Goal: Information Seeking & Learning: Learn about a topic

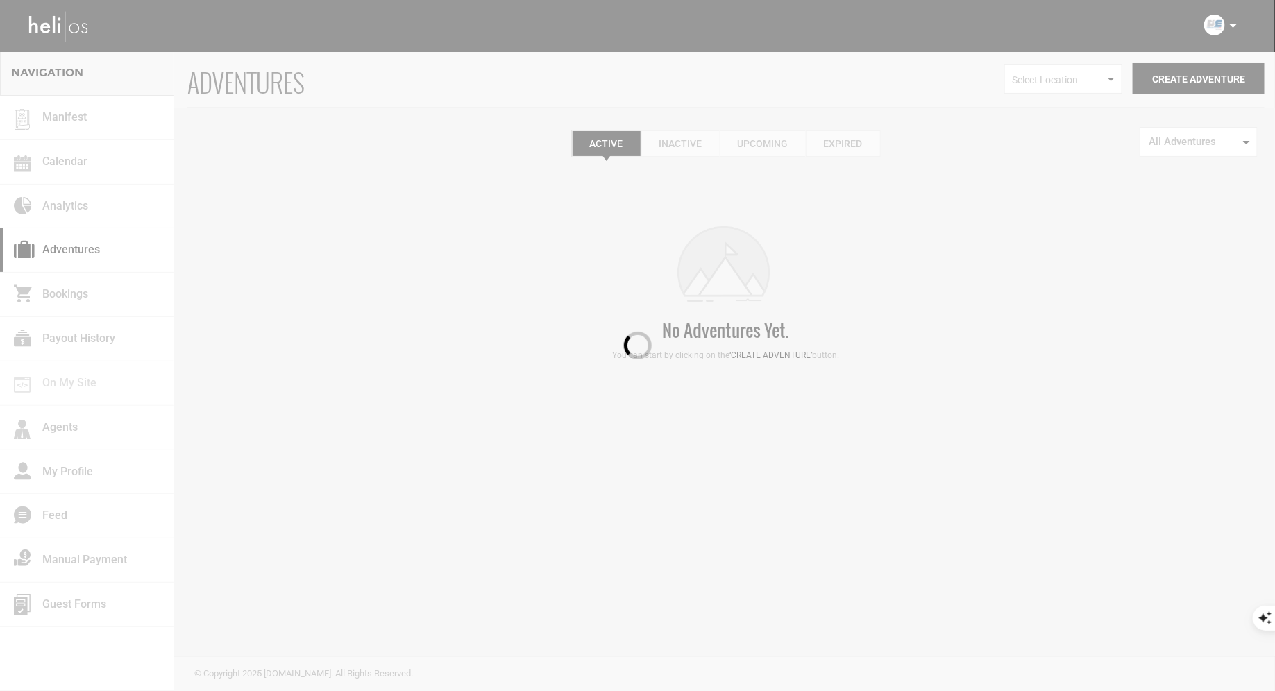
click at [1235, 24] on div at bounding box center [637, 345] width 1275 height 691
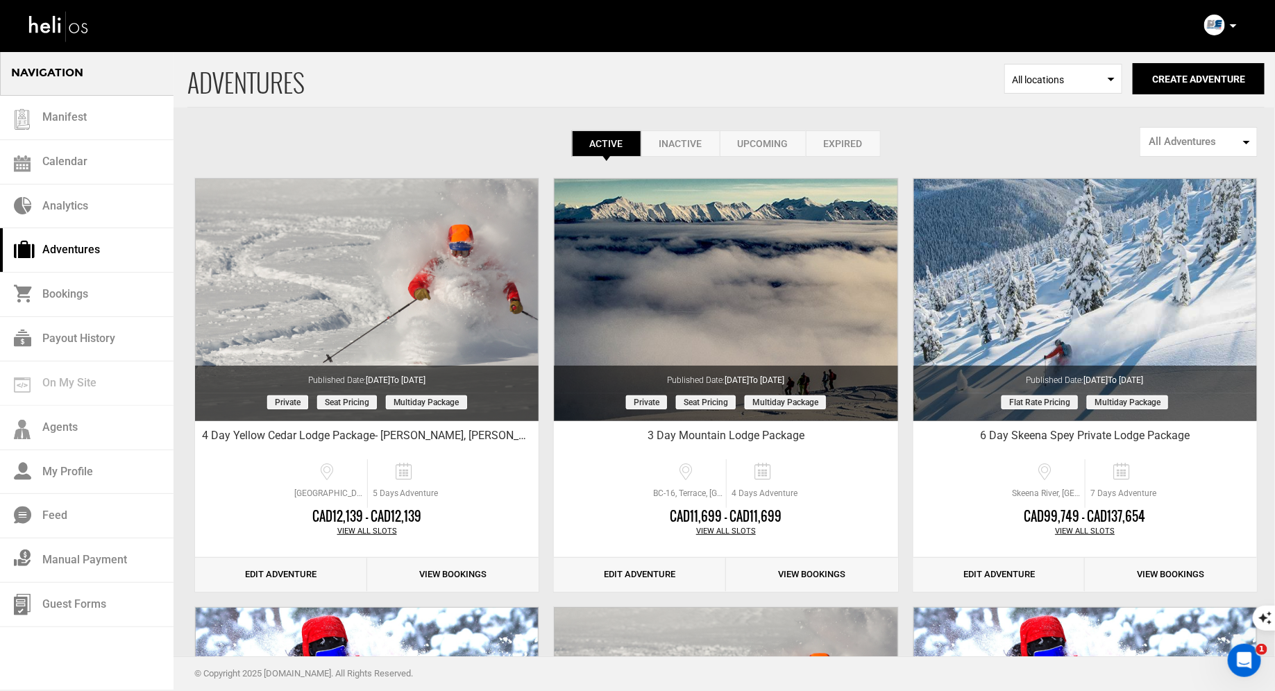
click at [1234, 26] on icon at bounding box center [1233, 25] width 7 height 3
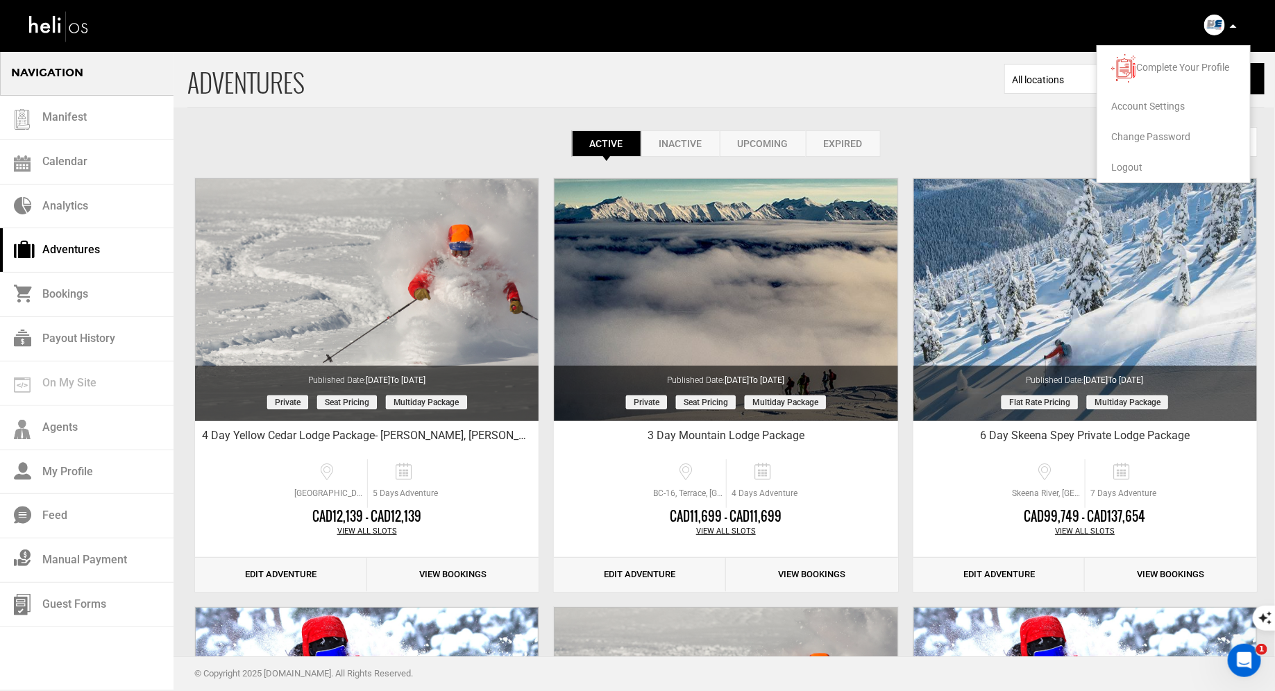
click at [1124, 167] on span "Logout" at bounding box center [1126, 167] width 31 height 11
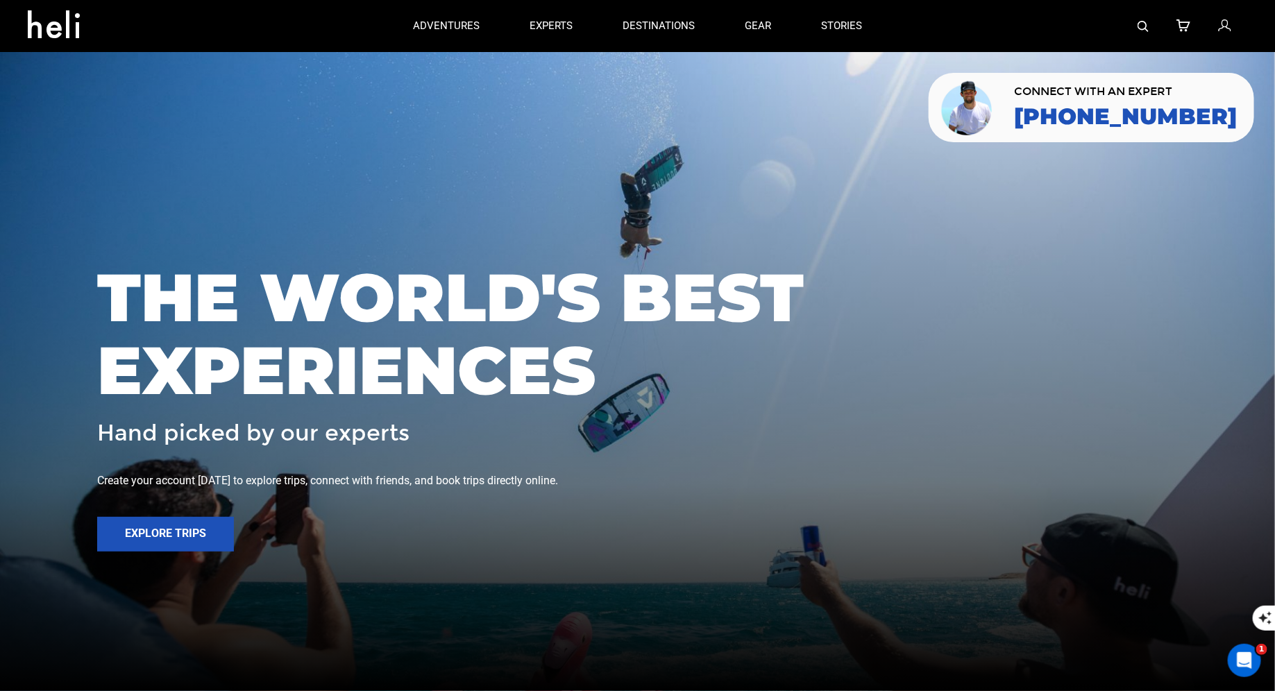
click at [1227, 26] on icon at bounding box center [1224, 26] width 12 height 18
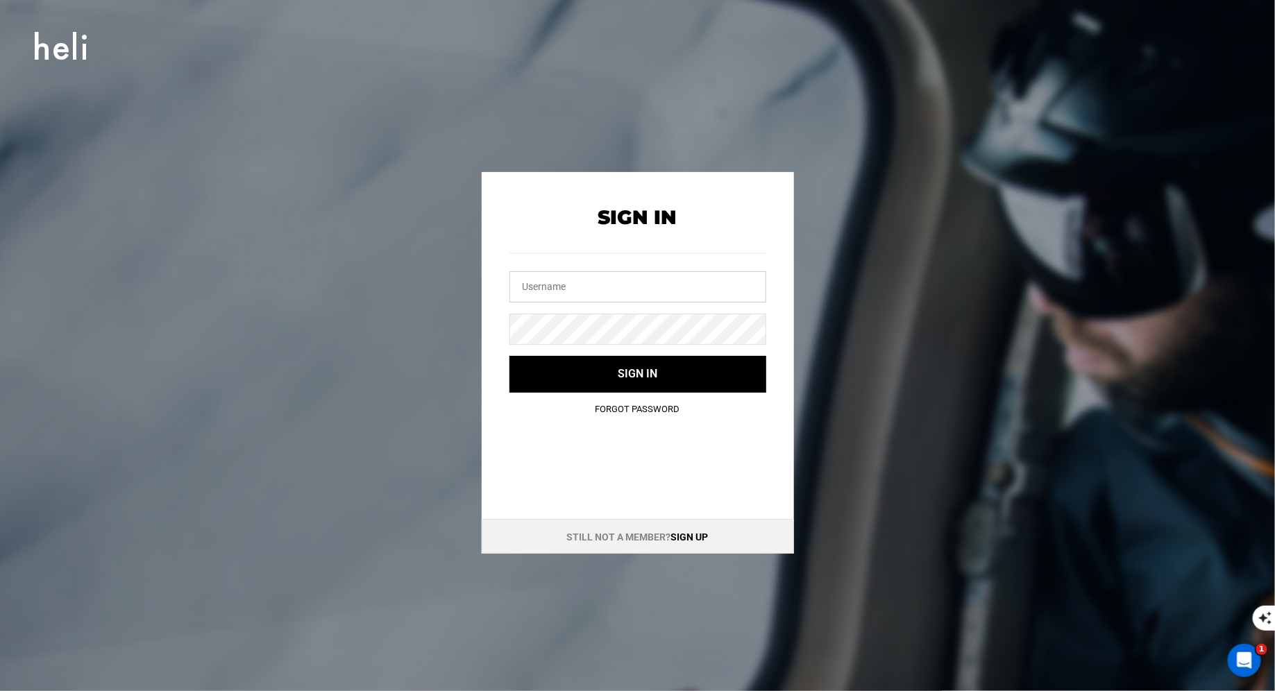
type input "[EMAIL_ADDRESS][DOMAIN_NAME]"
drag, startPoint x: 687, startPoint y: 292, endPoint x: 476, endPoint y: 286, distance: 211.8
click at [479, 287] on div "Sign In [EMAIL_ADDRESS][DOMAIN_NAME] Sign in Forgot Password Still not a member…" at bounding box center [638, 363] width 625 height 382
click at [466, 322] on div "Sign In Sign in Forgot Password Still not a member? Sign up" at bounding box center [638, 363] width 625 height 382
click at [582, 279] on input "text" at bounding box center [638, 286] width 257 height 31
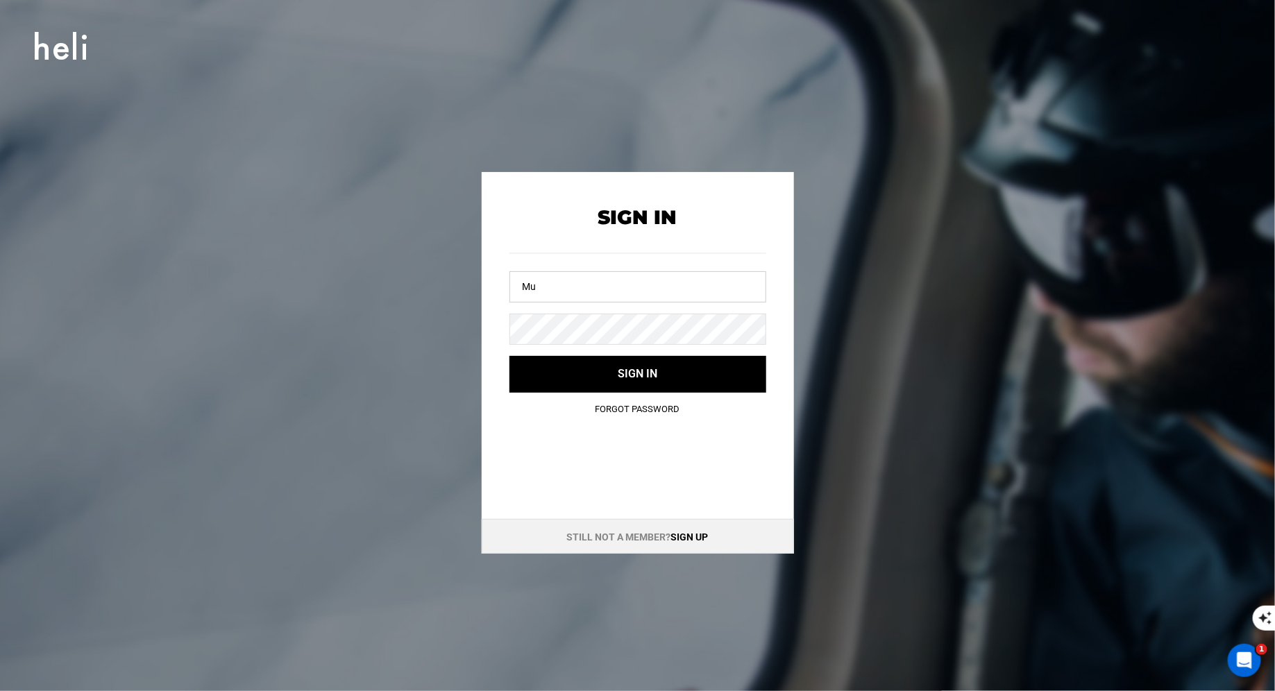
type input "M"
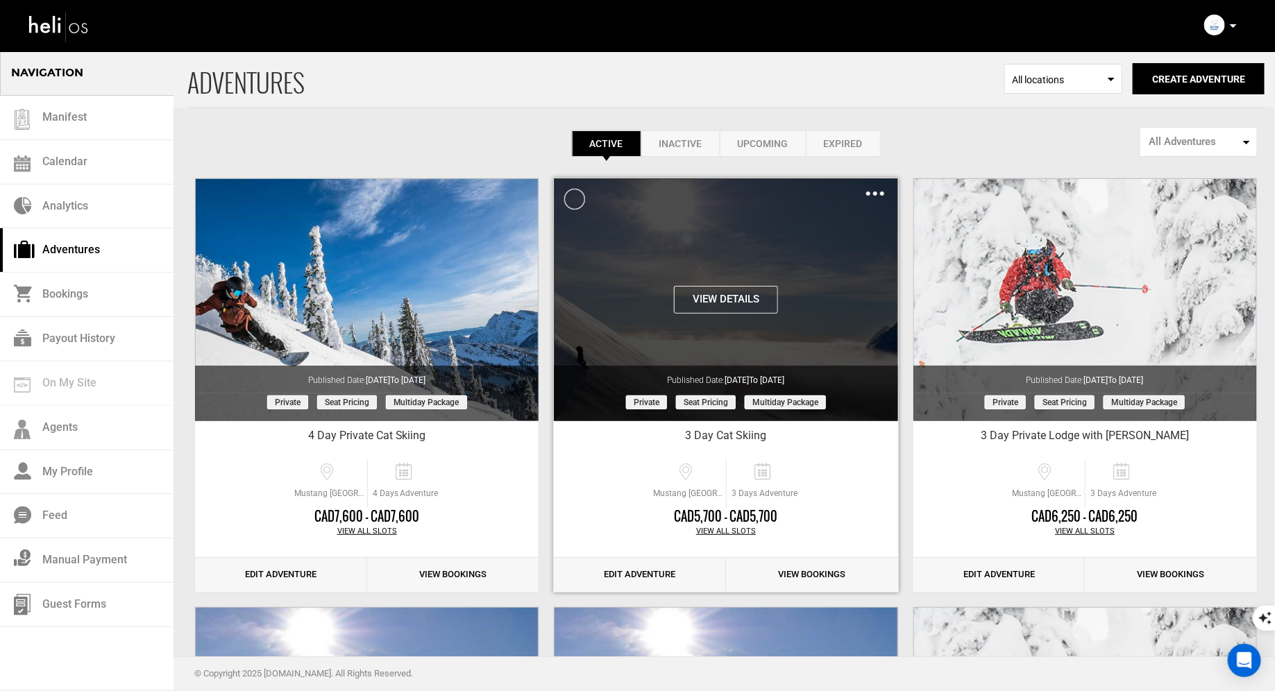
click at [735, 294] on button "View Details" at bounding box center [726, 300] width 104 height 28
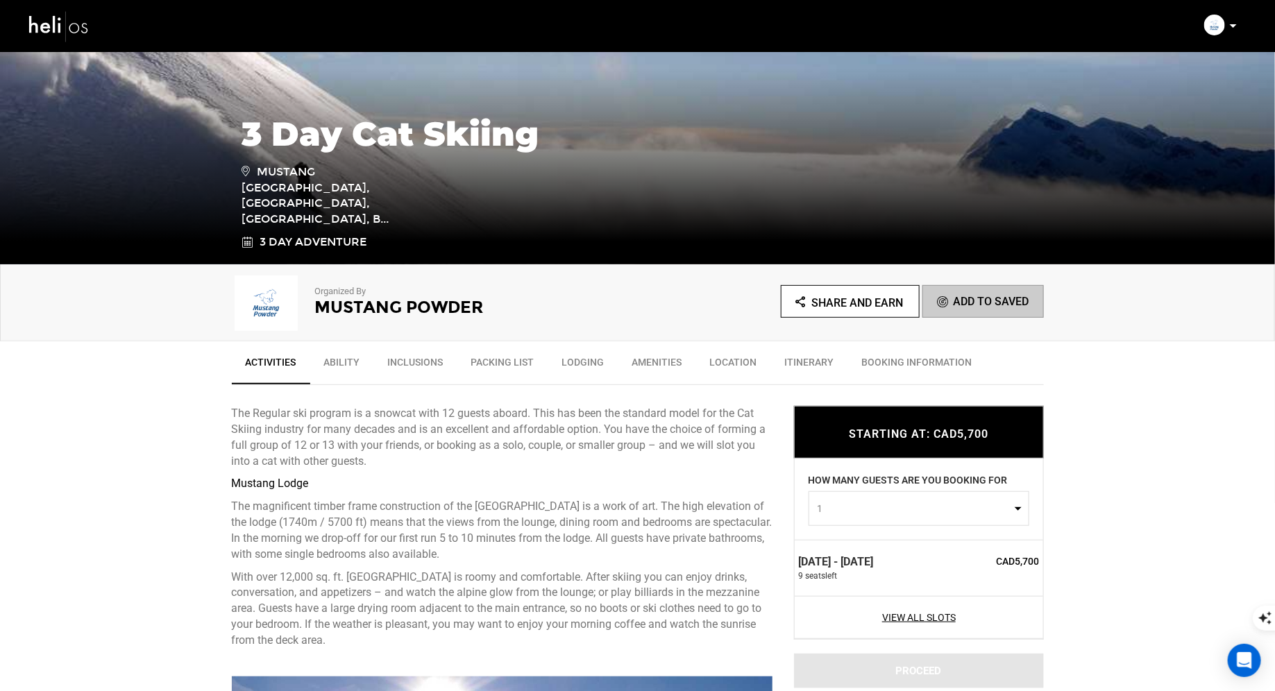
scroll to position [214, 0]
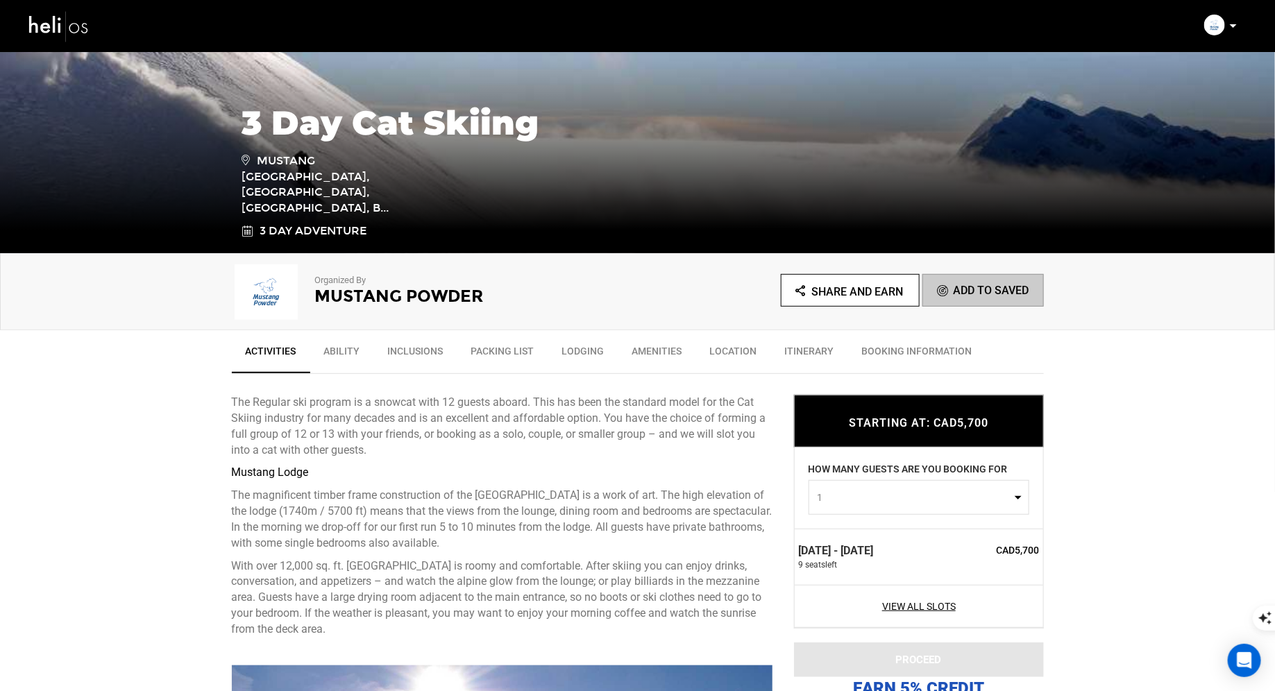
drag, startPoint x: 866, startPoint y: 564, endPoint x: 805, endPoint y: 544, distance: 65.2
click at [805, 544] on div "Jan 6 - Jan 8, 2026 9 seat s left" at bounding box center [869, 558] width 140 height 28
click at [873, 569] on span "9 seat s left" at bounding box center [869, 566] width 140 height 12
drag, startPoint x: 843, startPoint y: 565, endPoint x: 939, endPoint y: 553, distance: 96.5
click at [936, 551] on div "Jan 6 - Jan 8, 2026 9 seat s left" at bounding box center [869, 558] width 140 height 28
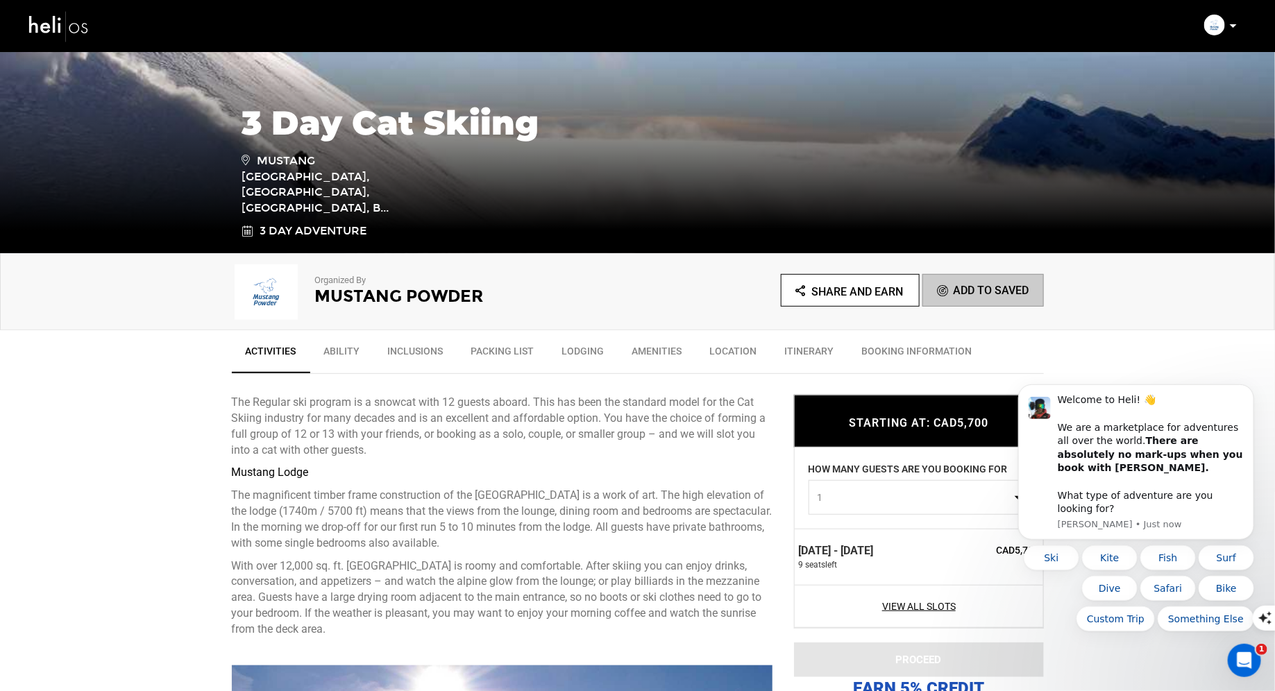
scroll to position [0, 0]
click at [929, 551] on div "Jan 6 - Jan 8, 2026 9 seat s left" at bounding box center [869, 558] width 140 height 28
drag, startPoint x: 1797, startPoint y: 846, endPoint x: 998, endPoint y: 548, distance: 853.6
click at [1241, 406] on div "Welcome to Heli! 👋 We are a marketplace for adventures all over the world. Ther…" at bounding box center [1136, 462] width 236 height 156
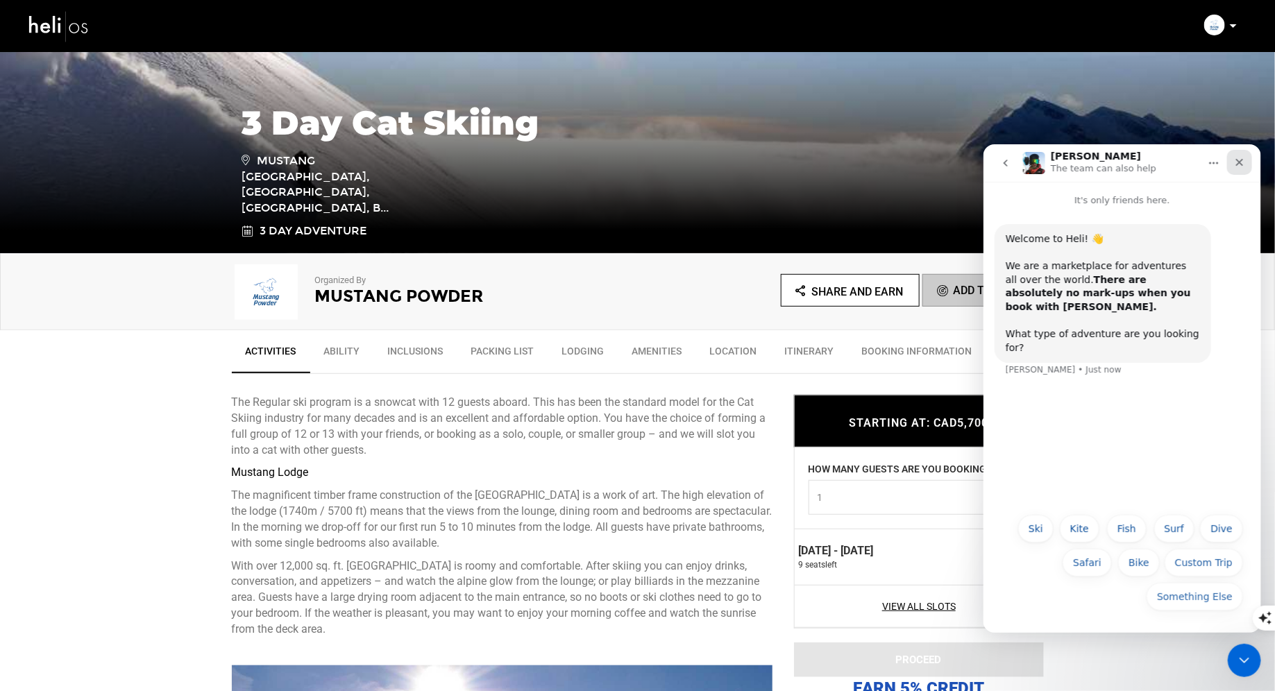
click at [1247, 162] on div "Close" at bounding box center [1239, 161] width 25 height 25
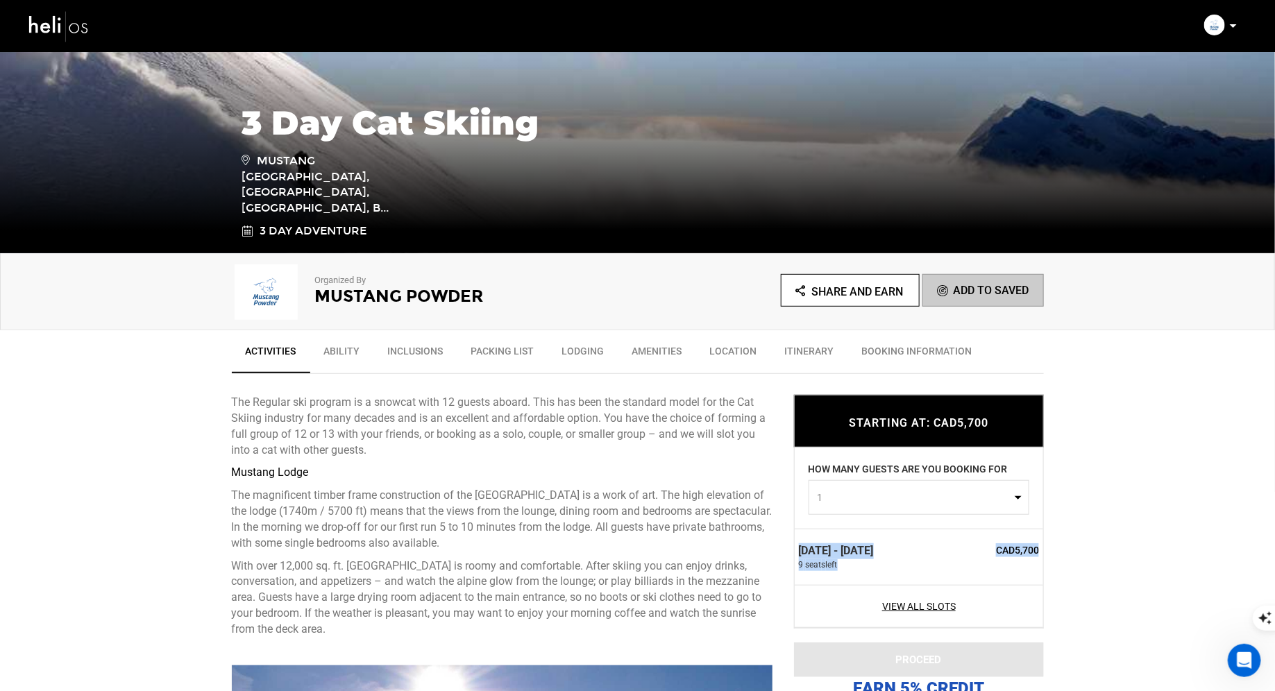
drag, startPoint x: 1039, startPoint y: 548, endPoint x: 798, endPoint y: 535, distance: 240.6
click at [798, 535] on div "Jan 6 - Jan 8, 2026 9 seat s left CAD5,700" at bounding box center [919, 557] width 249 height 56
copy div "Jan 6 - Jan 8, 2026 9 seat s left CAD5,700"
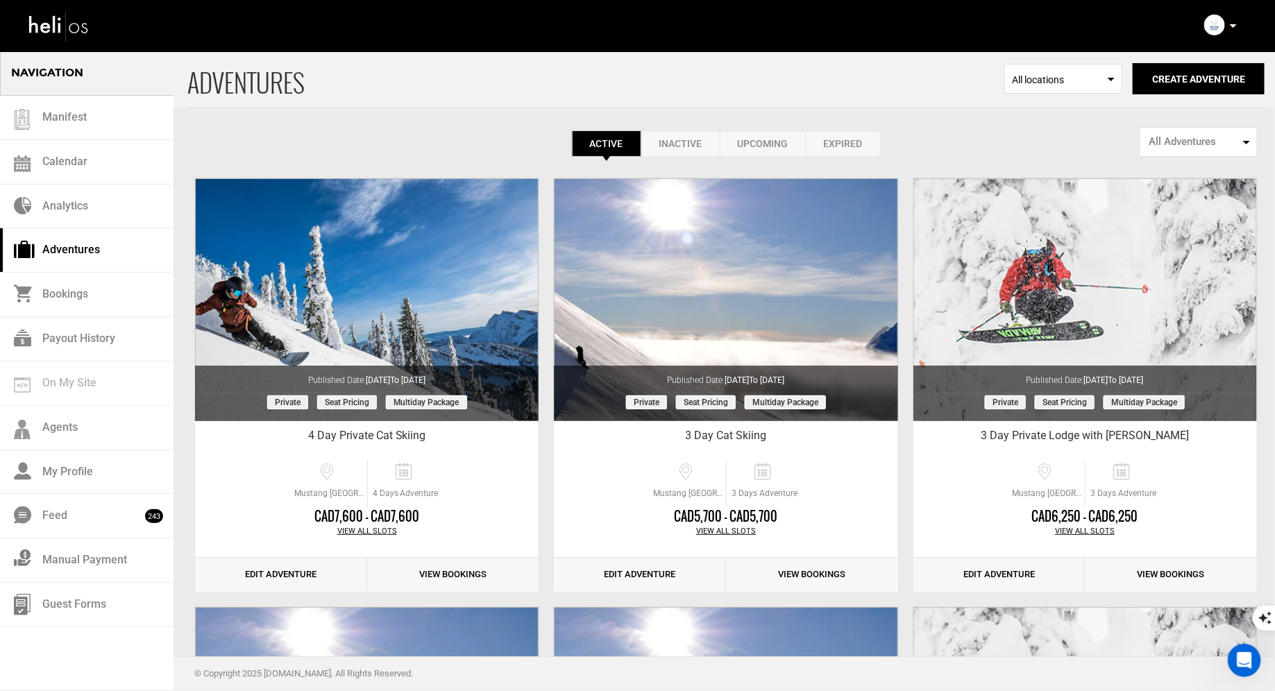
click at [1232, 18] on p at bounding box center [1233, 26] width 8 height 16
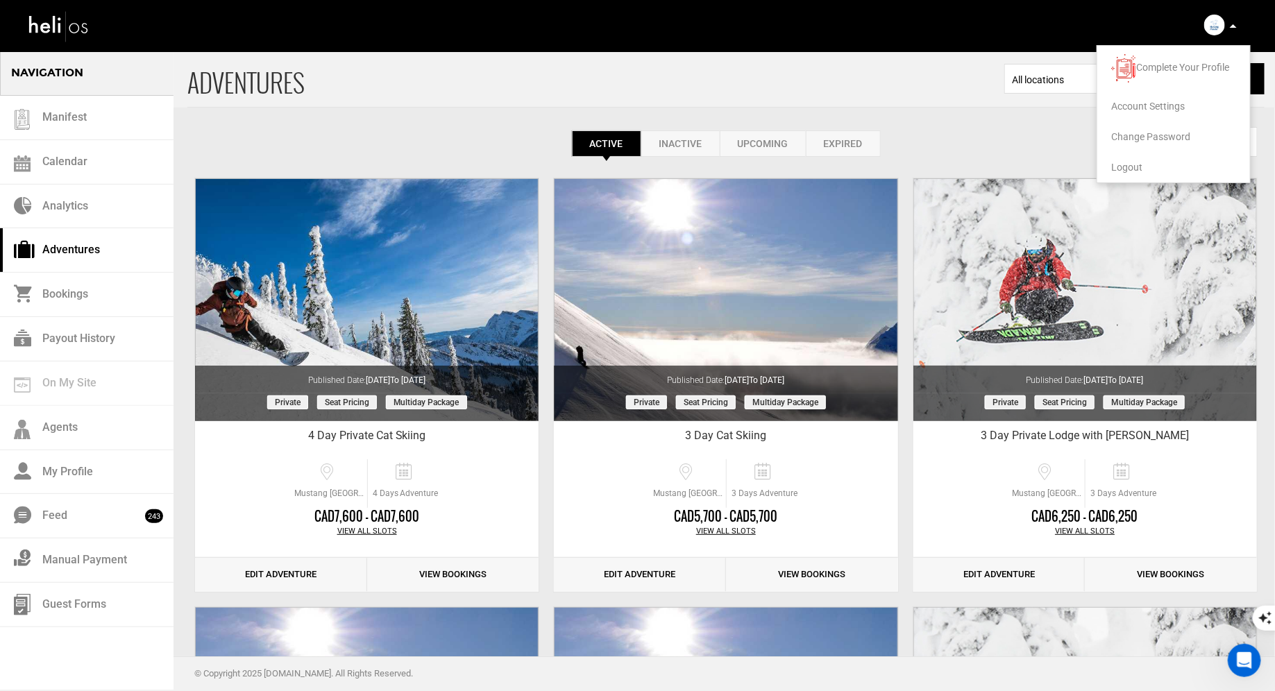
click at [1128, 156] on li "Logout" at bounding box center [1174, 167] width 153 height 31
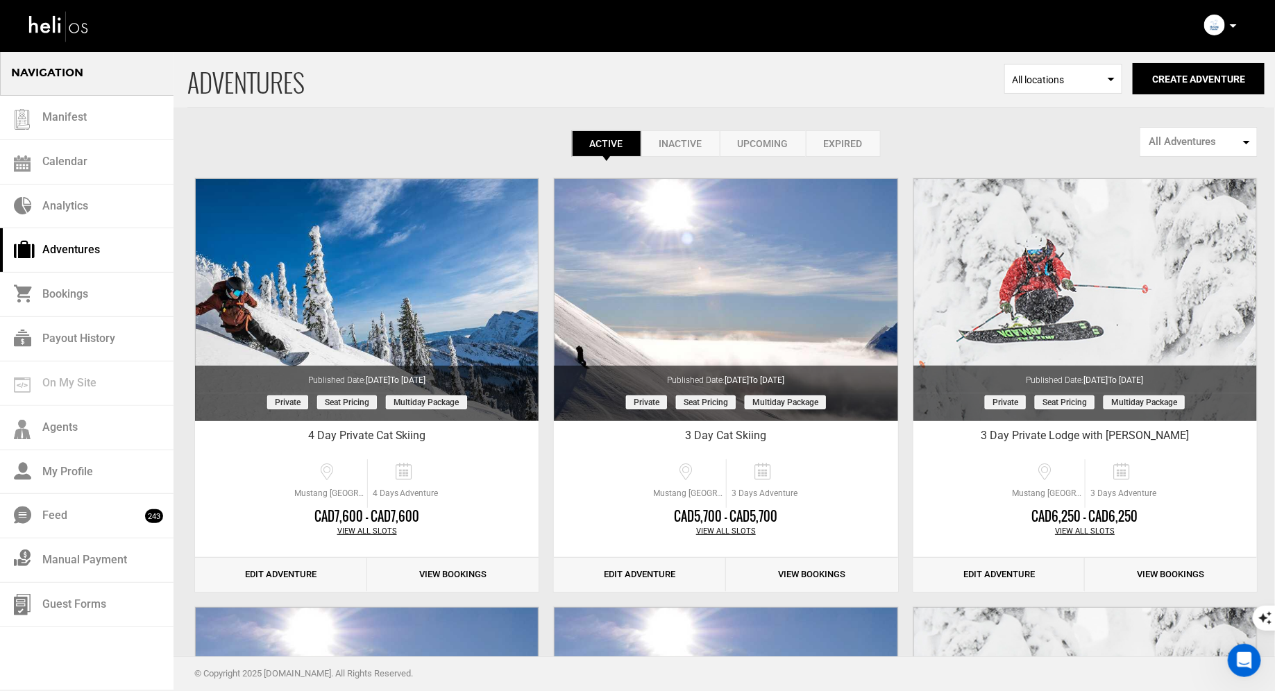
click at [1232, 27] on icon at bounding box center [1233, 25] width 7 height 3
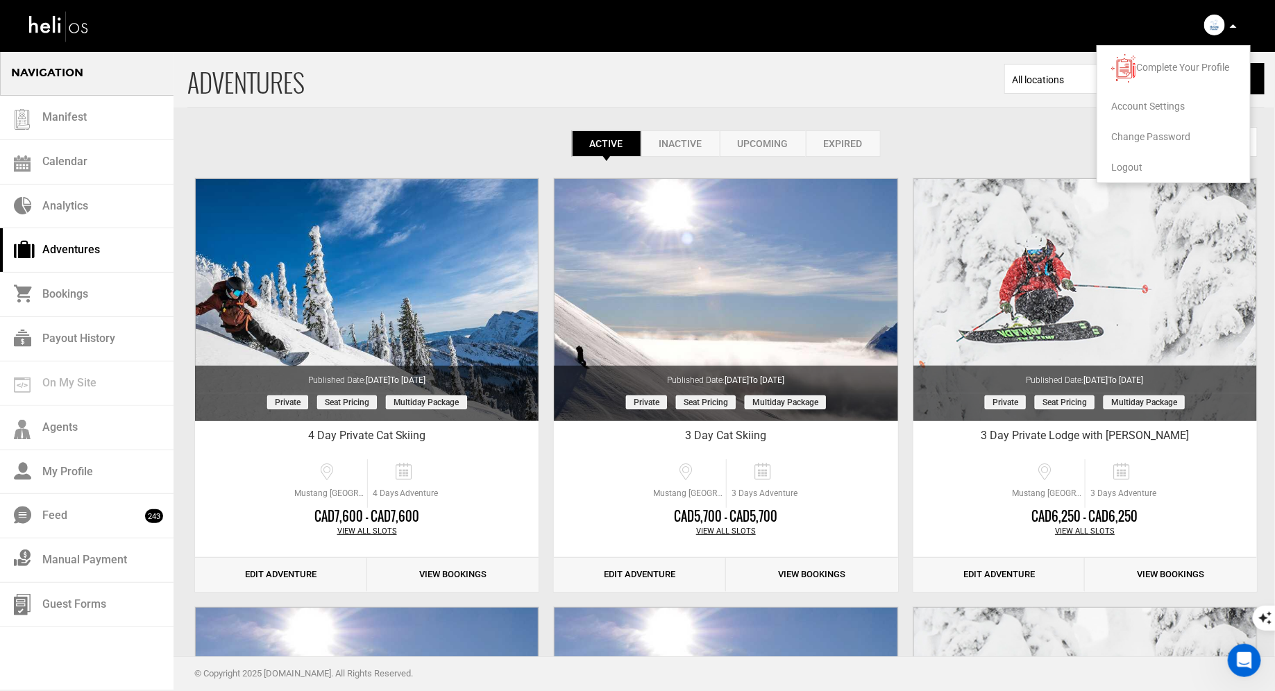
click at [1125, 167] on span "Logout" at bounding box center [1126, 167] width 31 height 11
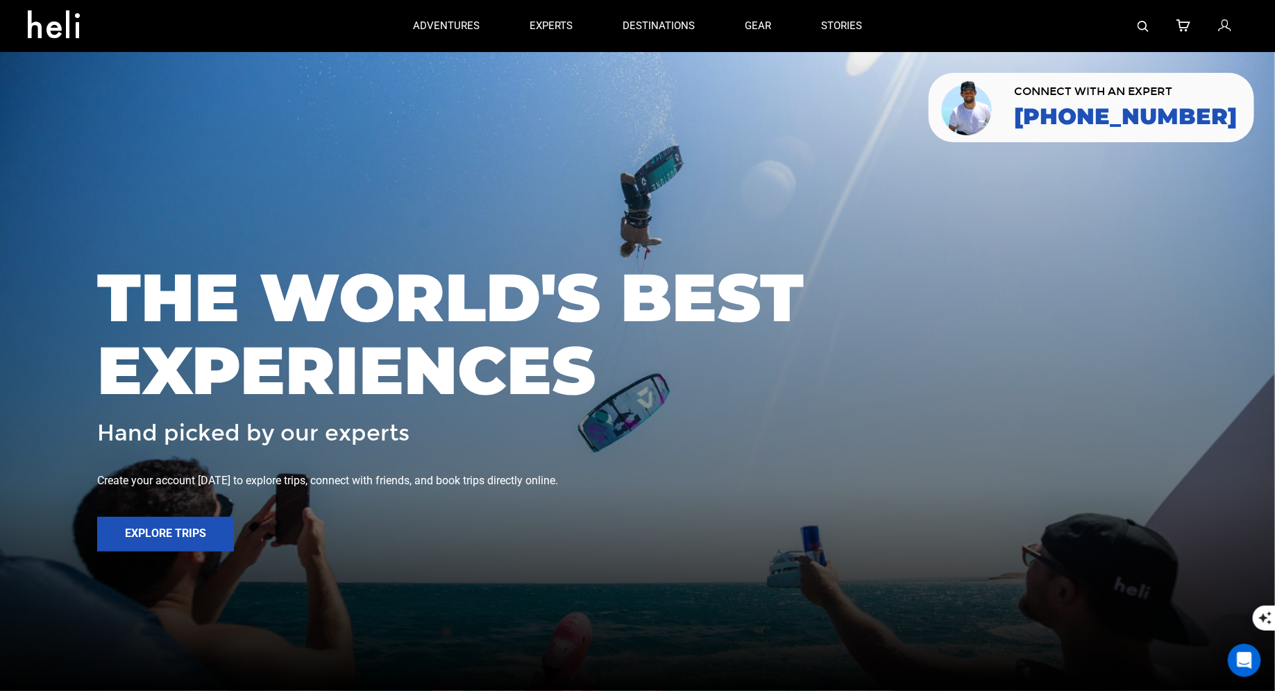
click at [1143, 22] on img at bounding box center [1143, 26] width 11 height 11
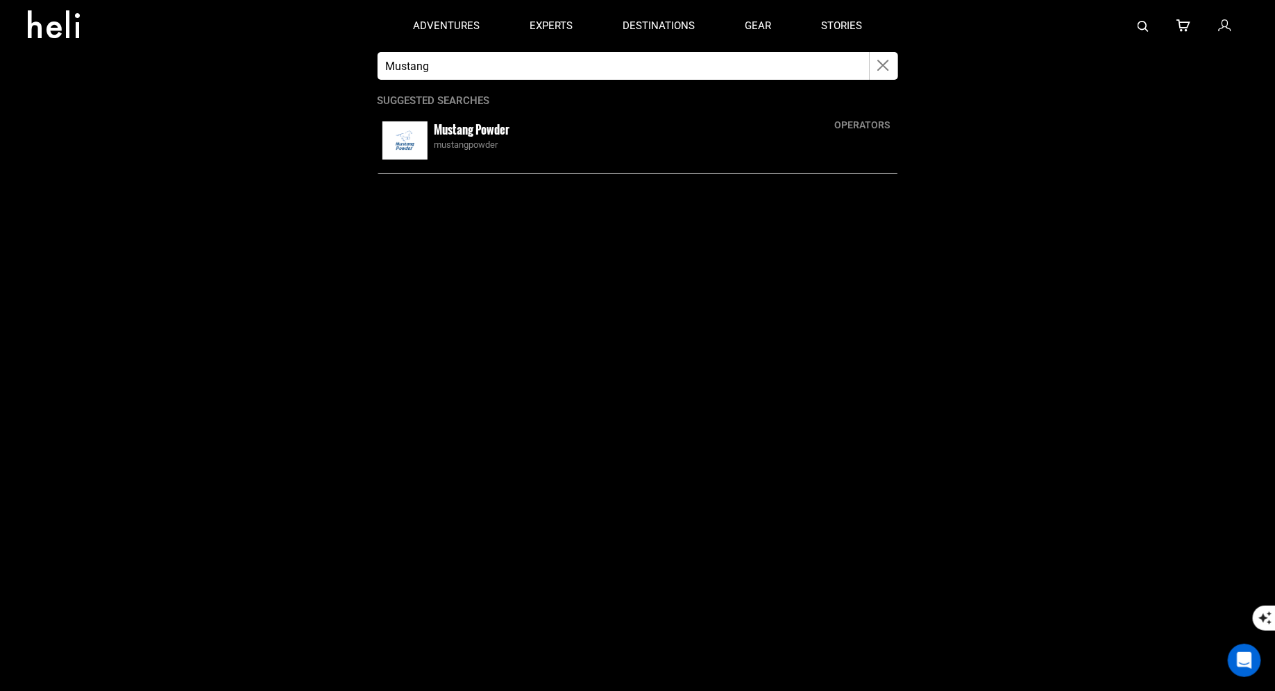
type input "Mustang"
click at [420, 128] on img at bounding box center [405, 140] width 45 height 38
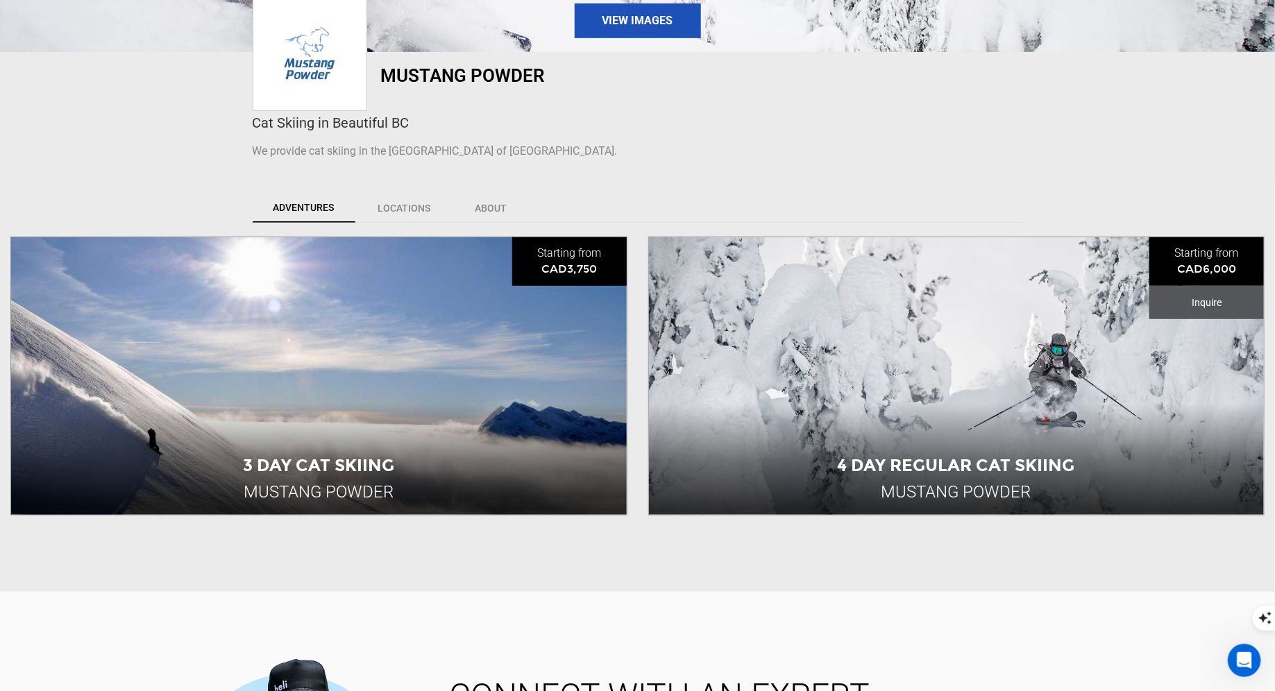
scroll to position [278, 0]
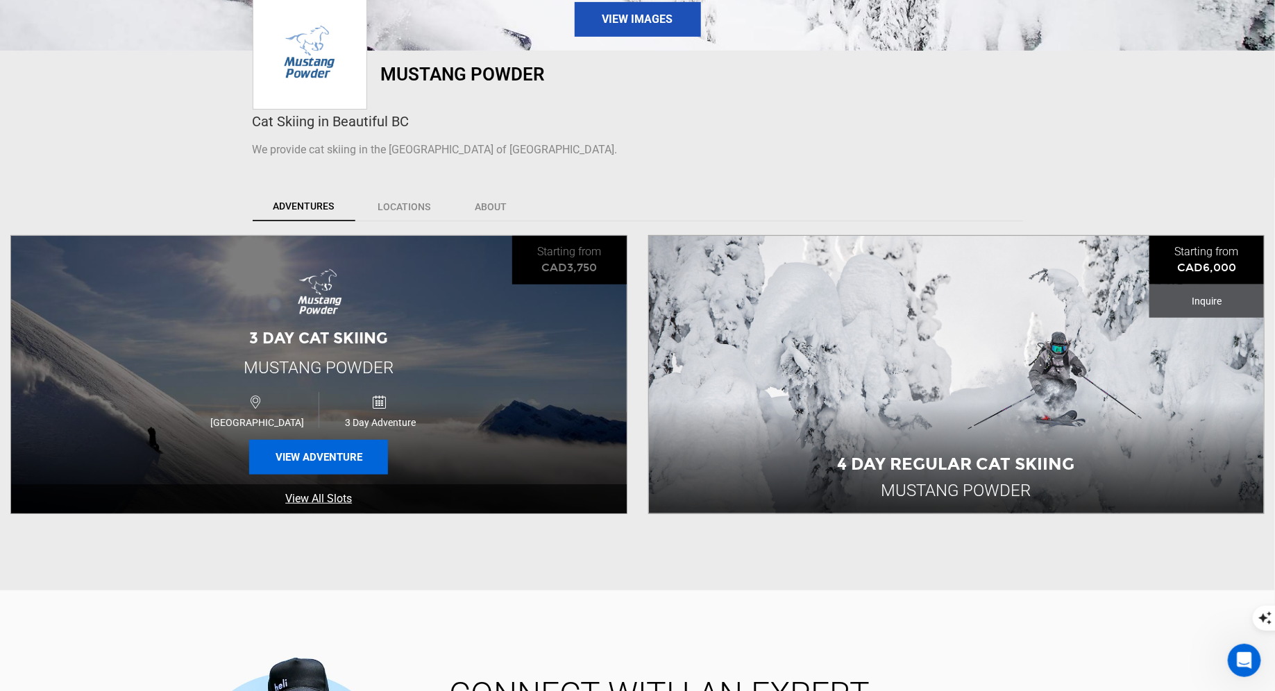
click at [366, 451] on button "View Adventure" at bounding box center [318, 457] width 139 height 35
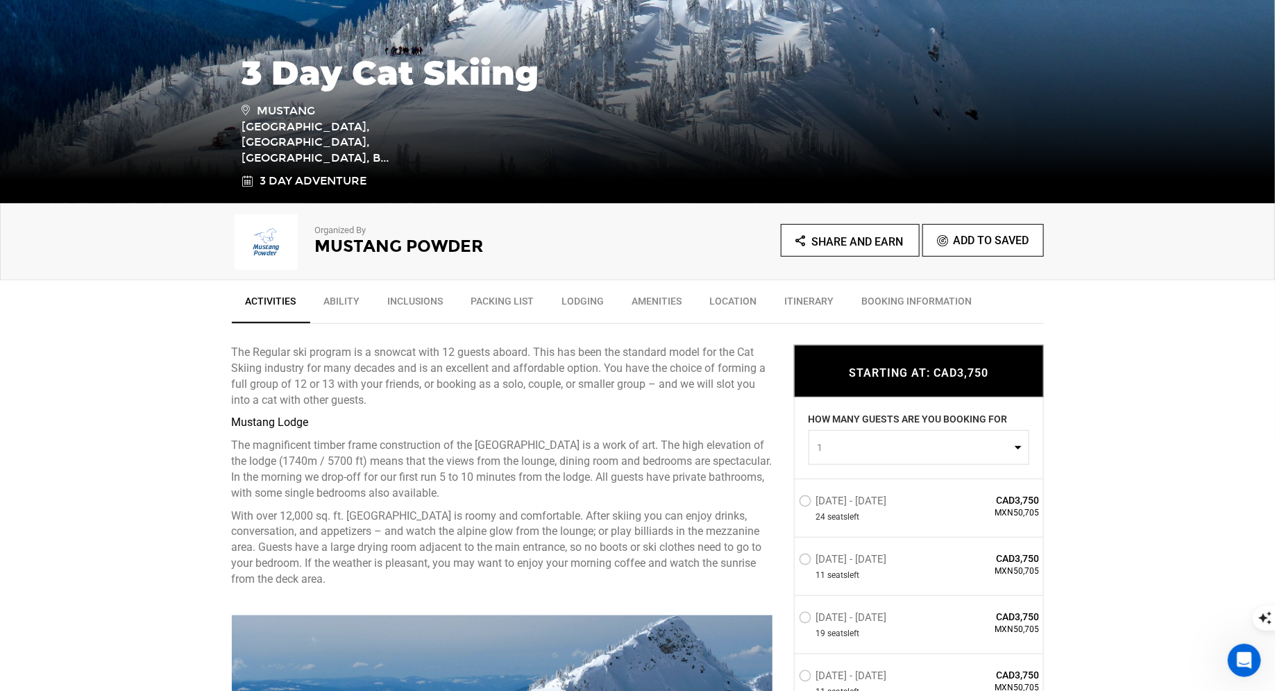
scroll to position [265, 0]
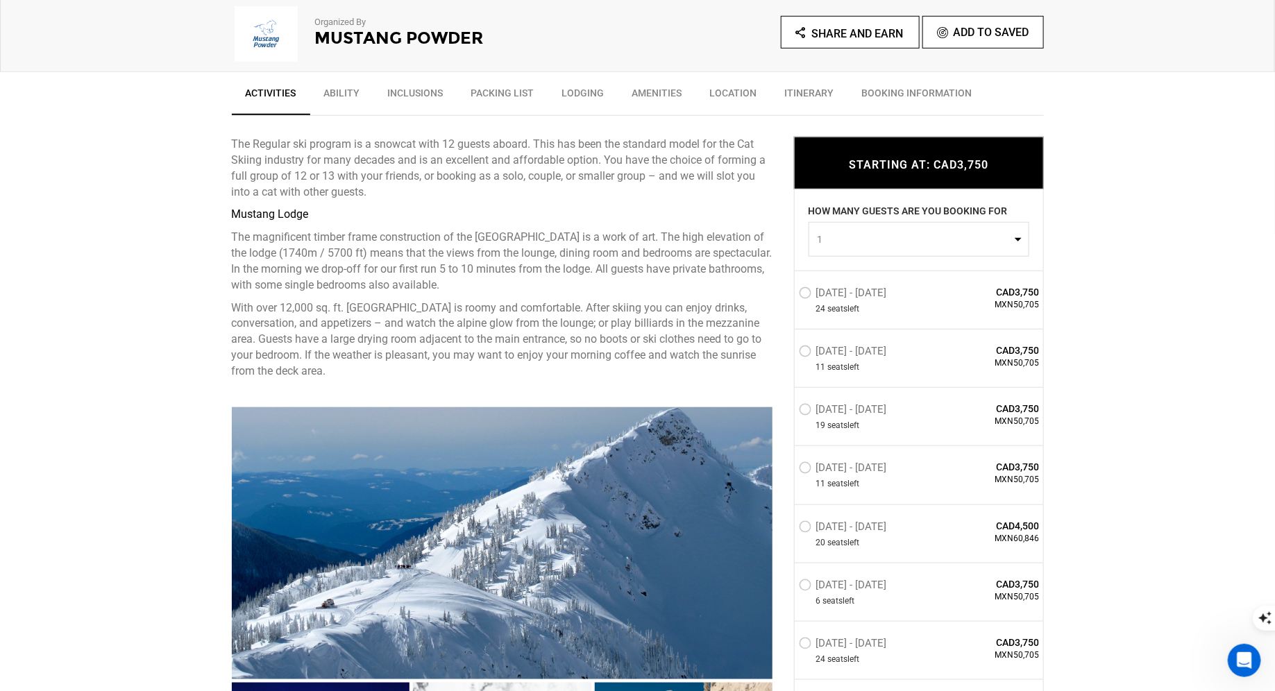
scroll to position [479, 0]
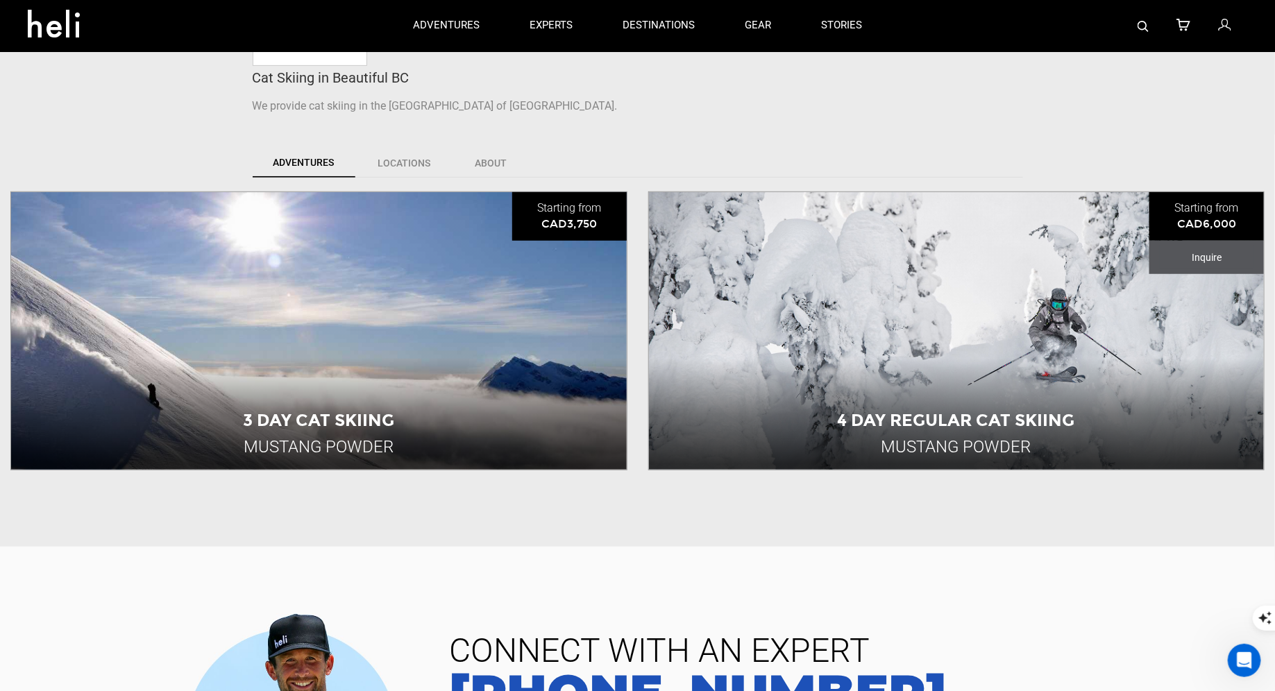
scroll to position [309, 0]
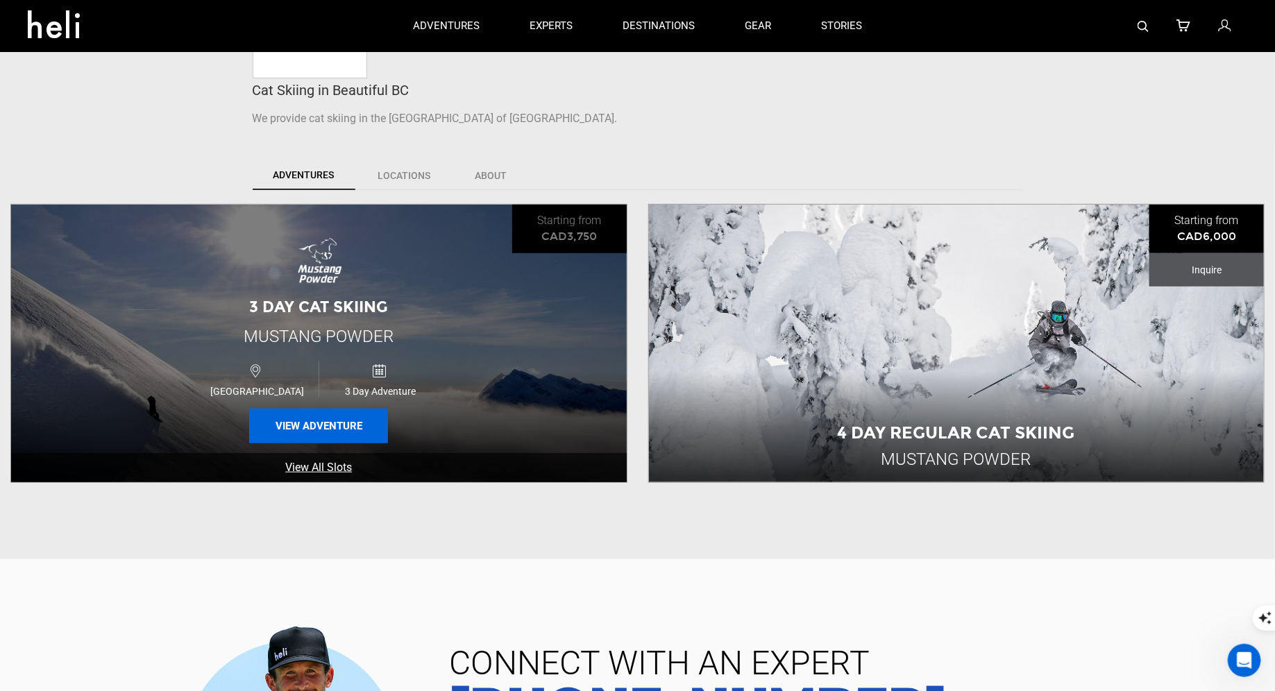
click at [324, 422] on button "View Adventure" at bounding box center [318, 426] width 139 height 35
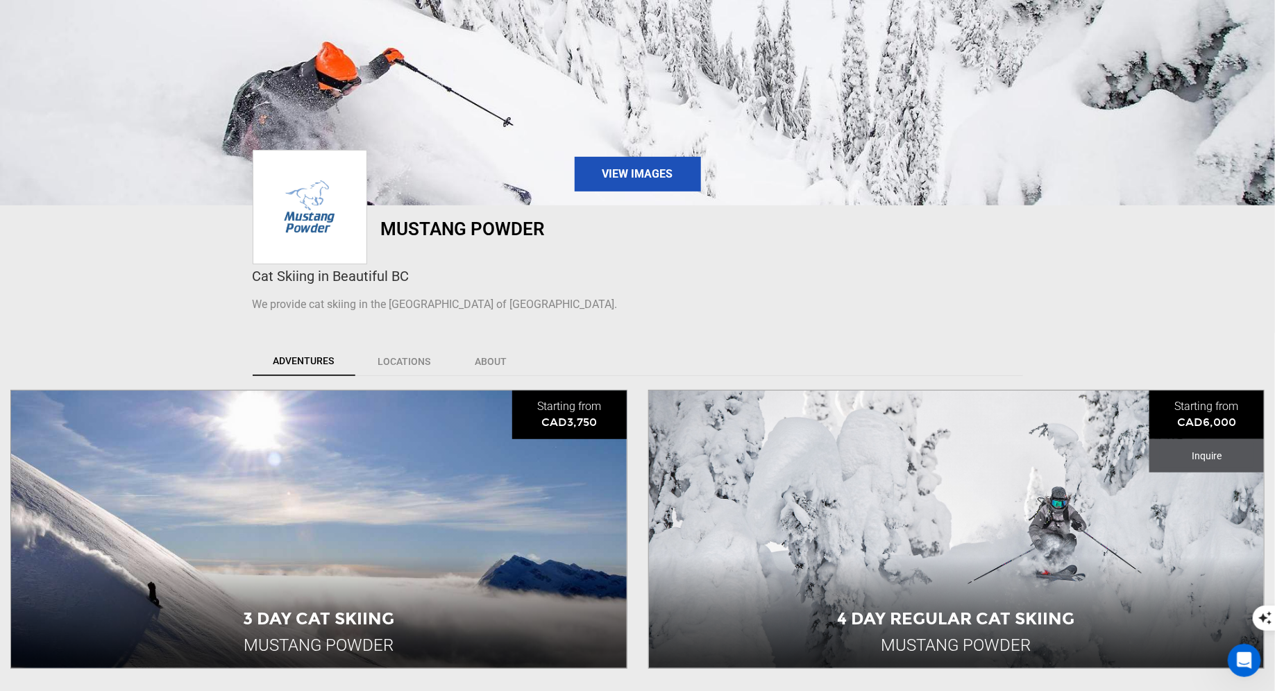
scroll to position [190, 0]
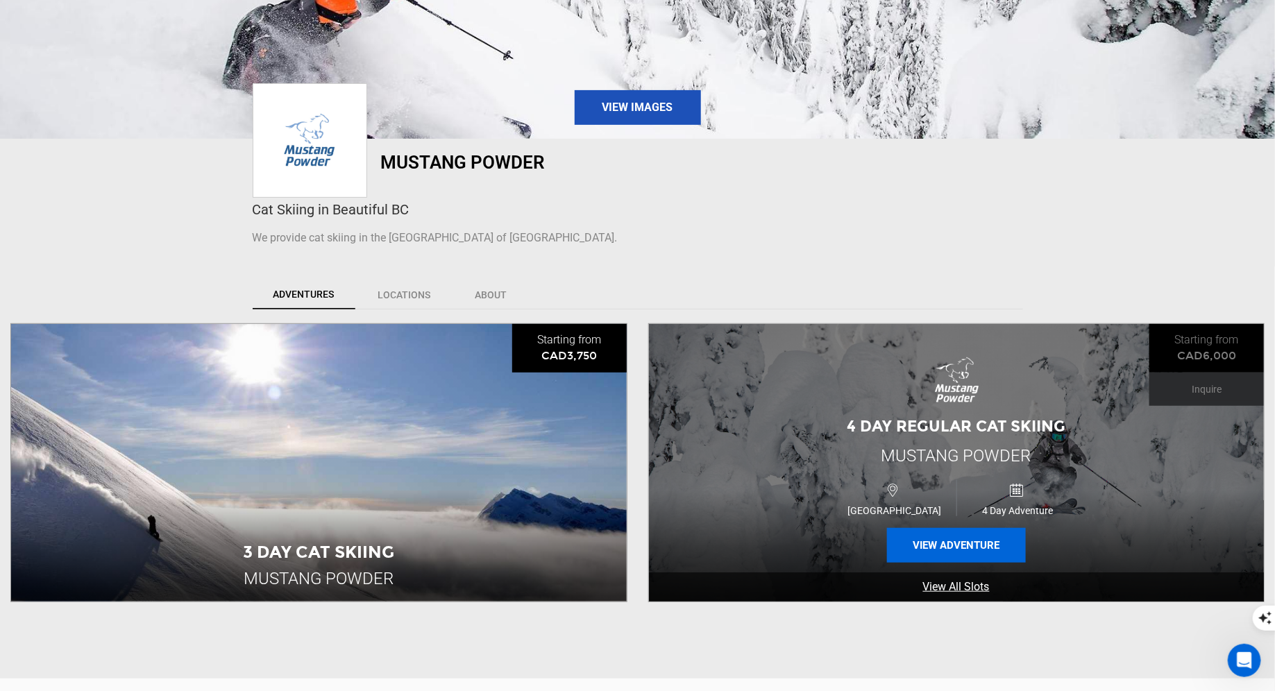
click at [929, 551] on button "View Adventure" at bounding box center [956, 545] width 139 height 35
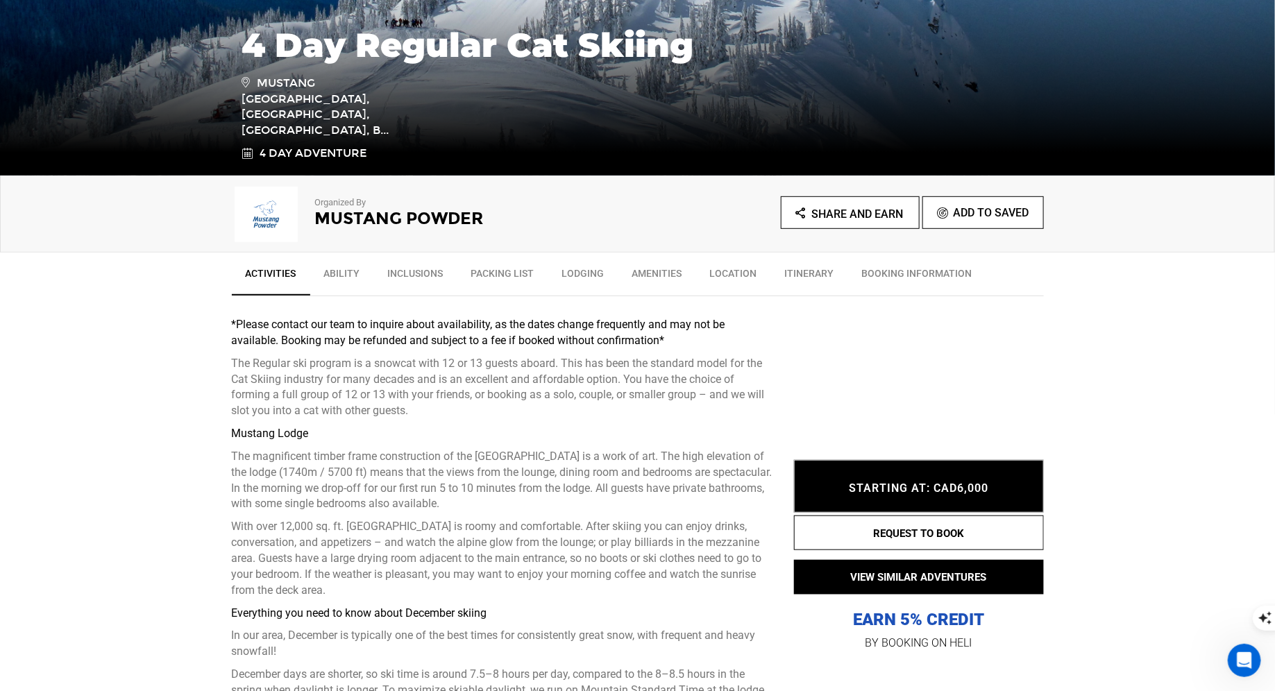
scroll to position [351, 0]
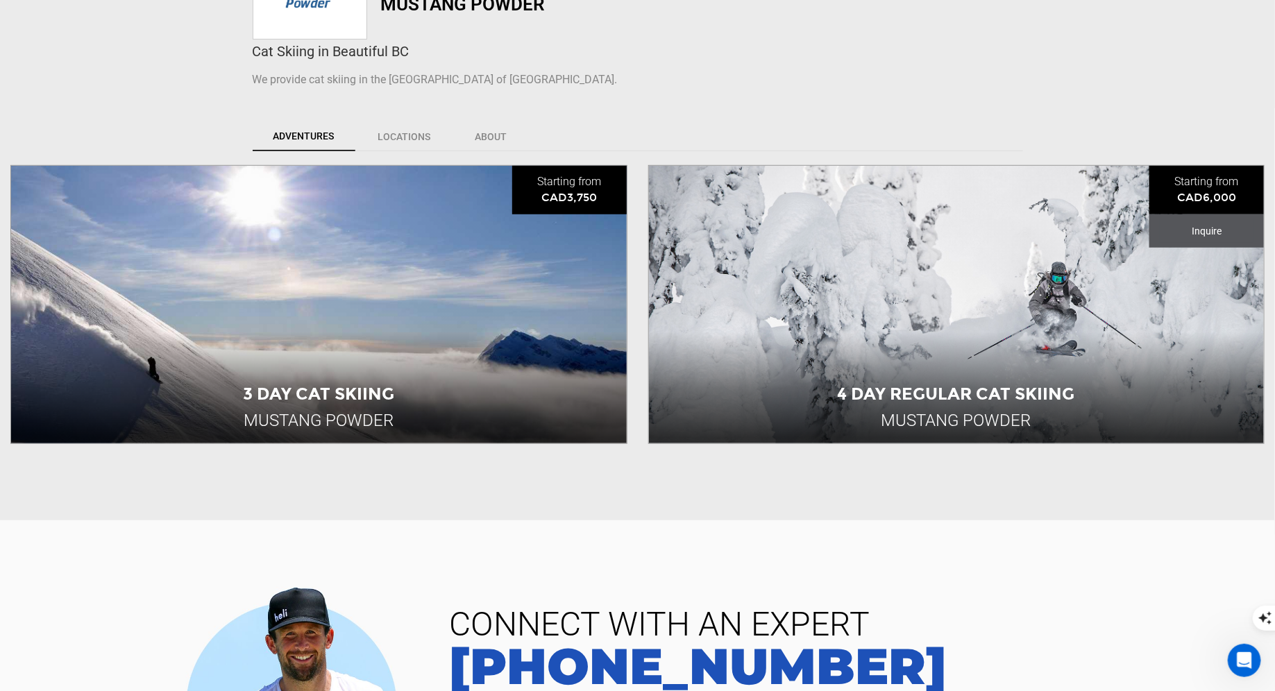
scroll to position [377, 0]
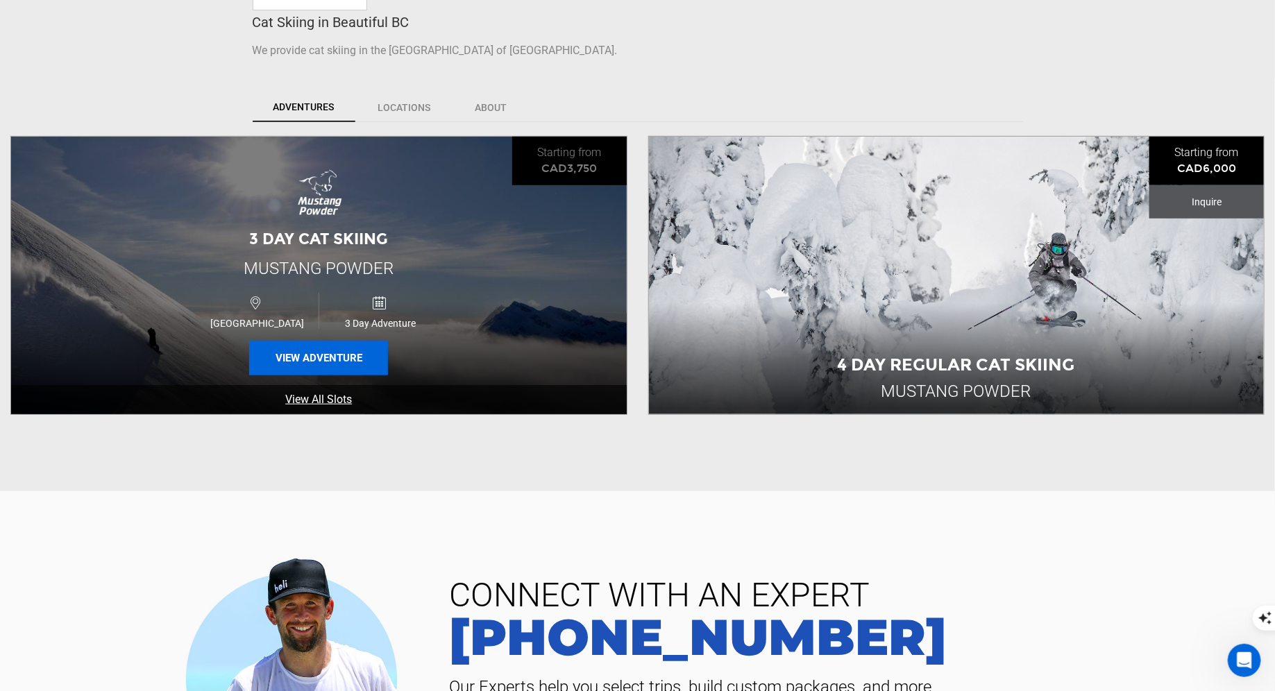
click at [344, 347] on button "View Adventure" at bounding box center [318, 358] width 139 height 35
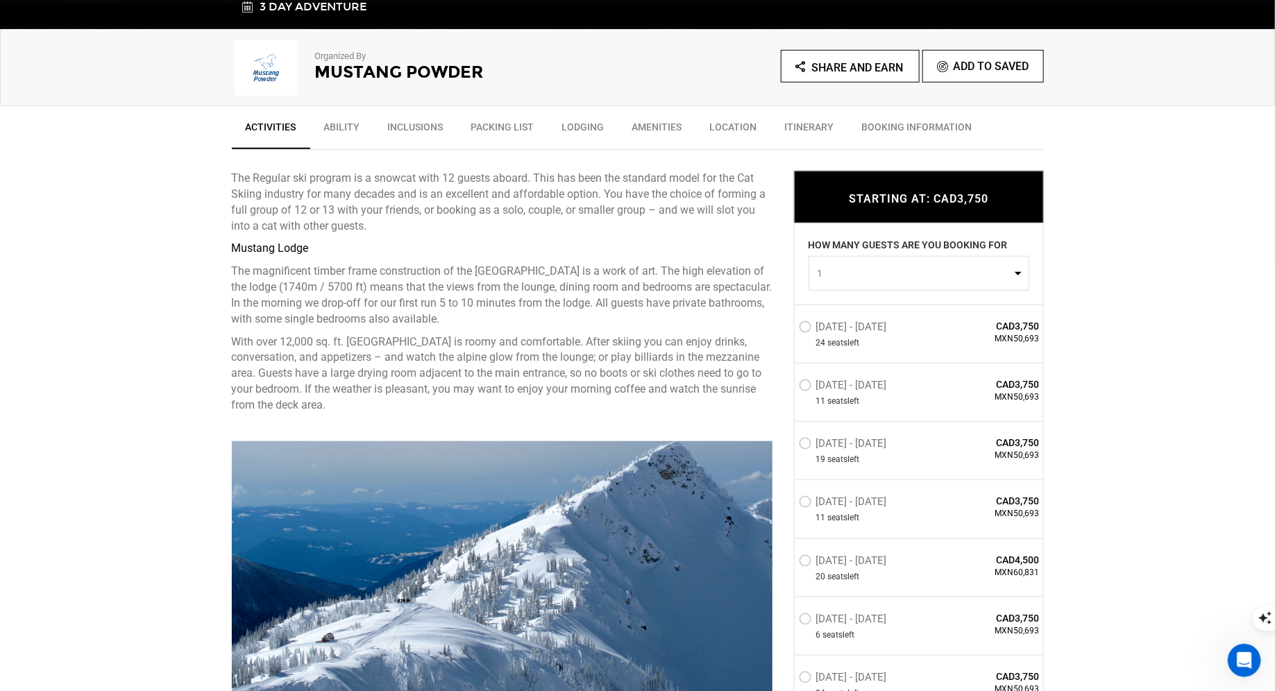
scroll to position [445, 0]
